Goal: Information Seeking & Learning: Learn about a topic

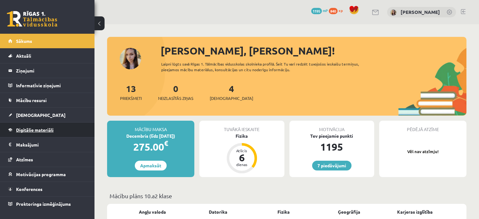
click at [37, 131] on span "Digitālie materiāli" at bounding box center [34, 130] width 37 height 6
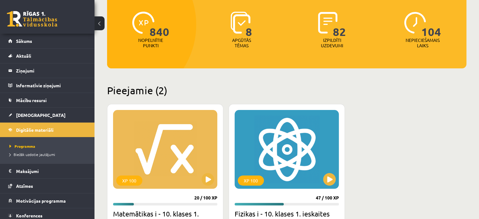
scroll to position [144, 0]
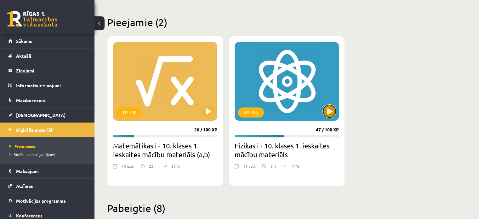
click at [328, 107] on button at bounding box center [329, 111] width 13 height 13
click at [301, 71] on div "XP 100" at bounding box center [286, 81] width 104 height 79
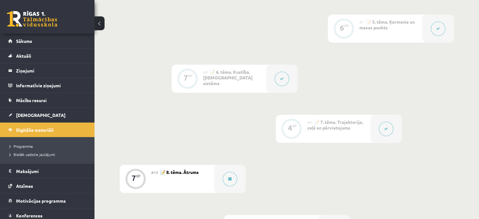
scroll to position [456, 0]
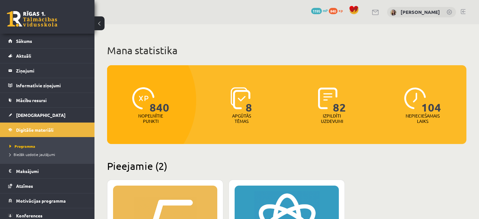
scroll to position [144, 0]
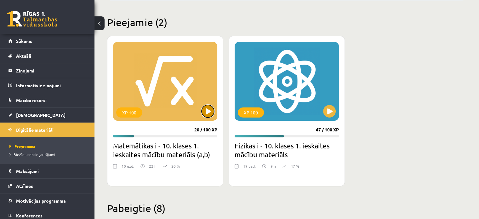
click at [203, 110] on button at bounding box center [207, 111] width 13 height 13
click at [182, 97] on div "XP 100" at bounding box center [165, 81] width 104 height 79
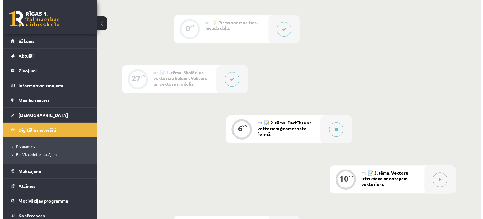
scroll to position [187, 0]
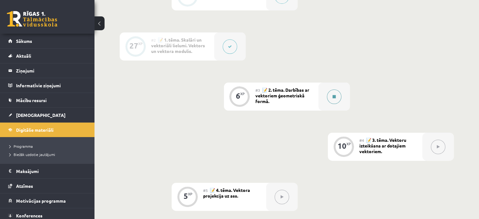
click at [336, 102] on button at bounding box center [334, 96] width 14 height 14
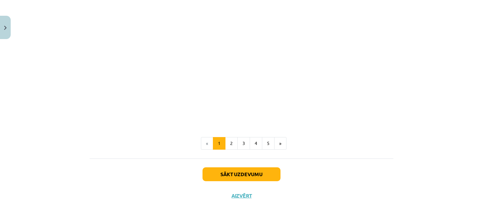
scroll to position [977, 0]
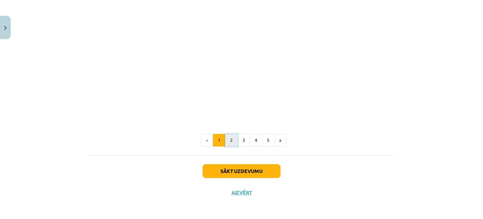
click at [230, 137] on button "2" at bounding box center [231, 140] width 13 height 13
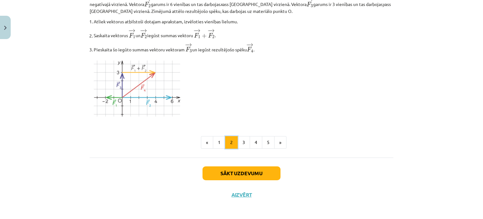
scroll to position [795, 0]
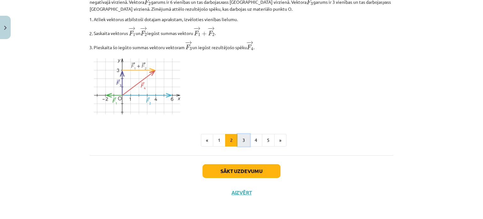
click at [243, 136] on button "3" at bounding box center [244, 140] width 13 height 13
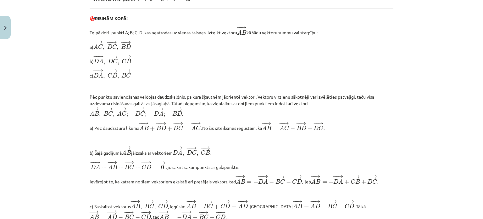
scroll to position [284, 0]
click at [65, 115] on div "Mācību tēma: Matemātikas i - 10. klases 1. ieskaites mācību materiāls (a,b) #3 …" at bounding box center [241, 109] width 483 height 219
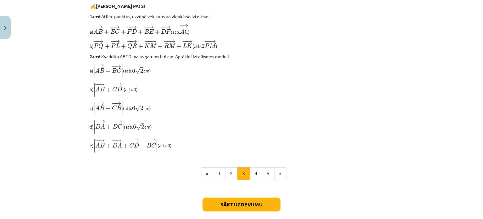
scroll to position [515, 0]
click at [228, 177] on button "2" at bounding box center [231, 173] width 13 height 13
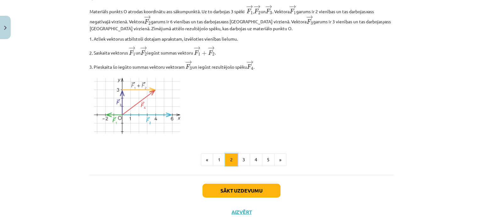
scroll to position [795, 0]
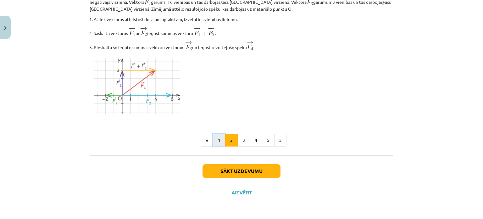
click at [220, 139] on button "1" at bounding box center [219, 140] width 13 height 13
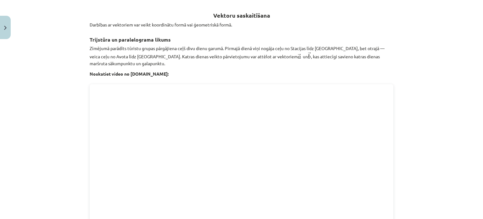
scroll to position [232, 0]
click at [412, 174] on div "Mācību tēma: Matemātikas i - 10. klases 1. ieskaites mācību materiāls (a,b) #3 …" at bounding box center [241, 109] width 483 height 219
